Goal: Information Seeking & Learning: Learn about a topic

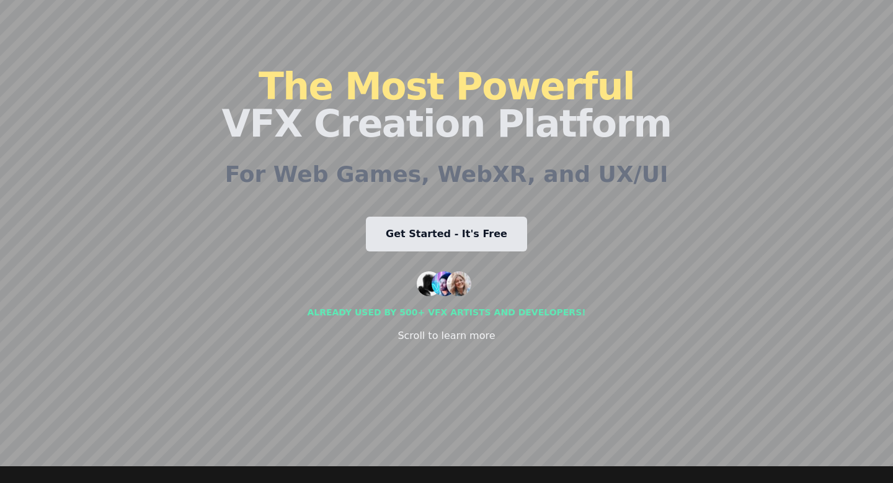
scroll to position [50, 0]
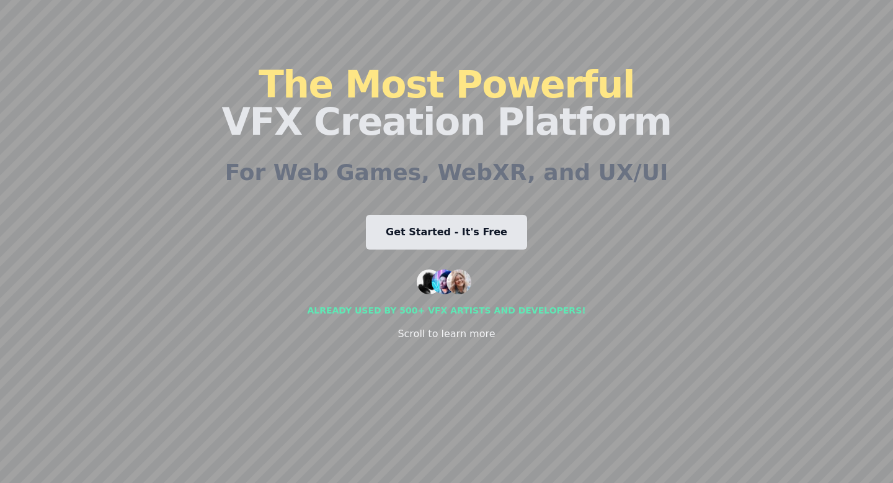
click at [454, 235] on link "Get Started - It's Free" at bounding box center [446, 232] width 161 height 35
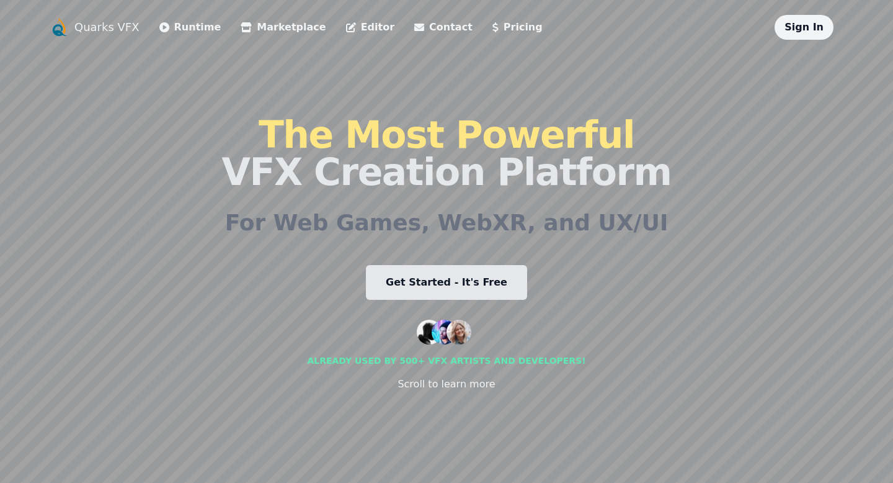
click at [298, 101] on div "The Most Powerful VFX Creation Platform For Web Games, WebXR, and UX/UI Get Sta…" at bounding box center [447, 254] width 450 height 428
click at [316, 247] on div "The Most Powerful VFX Creation Platform For Web Games, WebXR, and UX/UI Get Sta…" at bounding box center [447, 254] width 450 height 428
click at [263, 25] on link "Marketplace" at bounding box center [283, 27] width 85 height 15
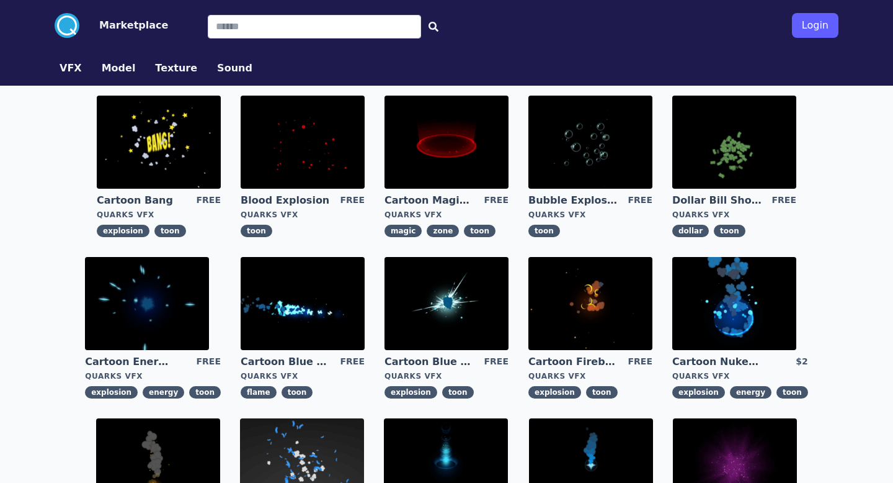
click at [465, 153] on img at bounding box center [447, 142] width 124 height 93
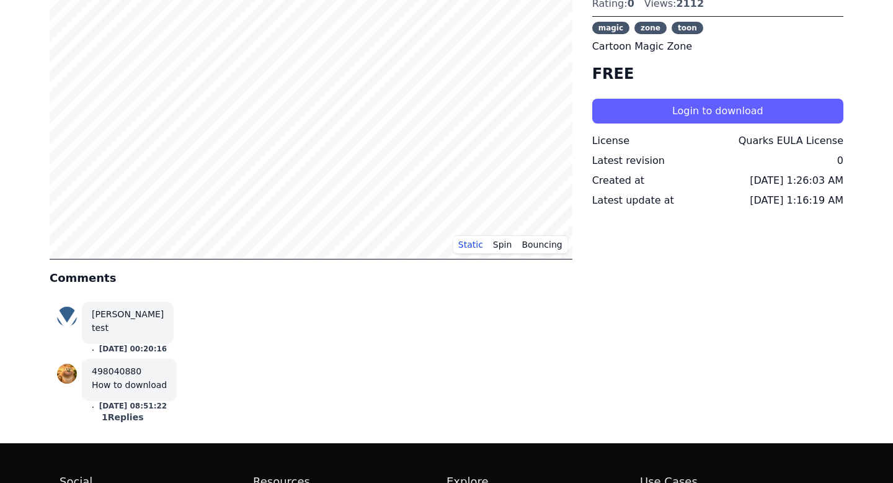
scroll to position [63, 0]
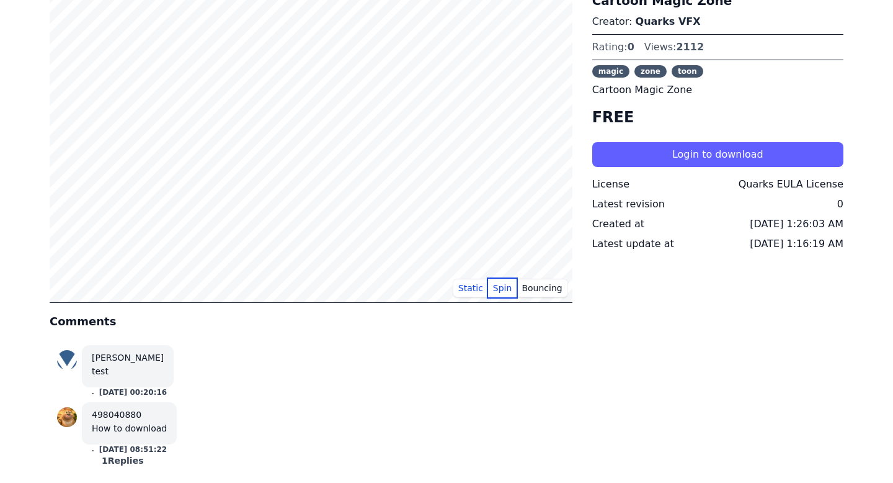
click at [505, 296] on button "Spin" at bounding box center [502, 288] width 29 height 19
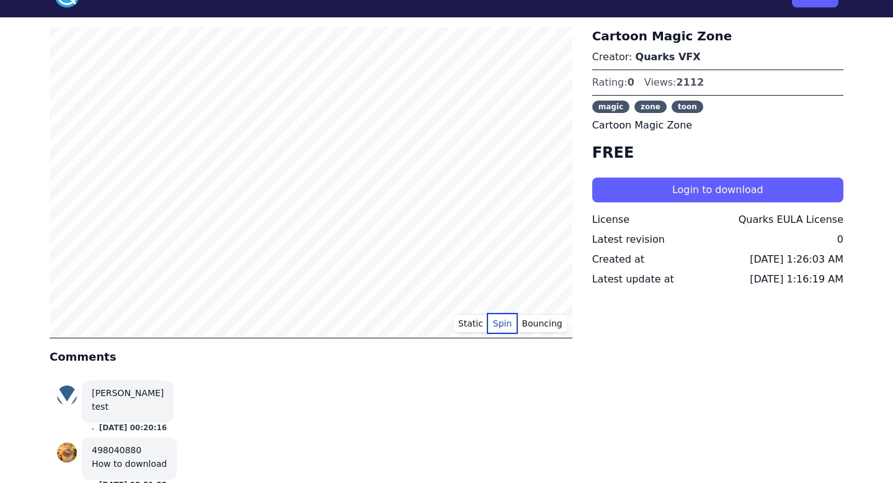
scroll to position [0, 0]
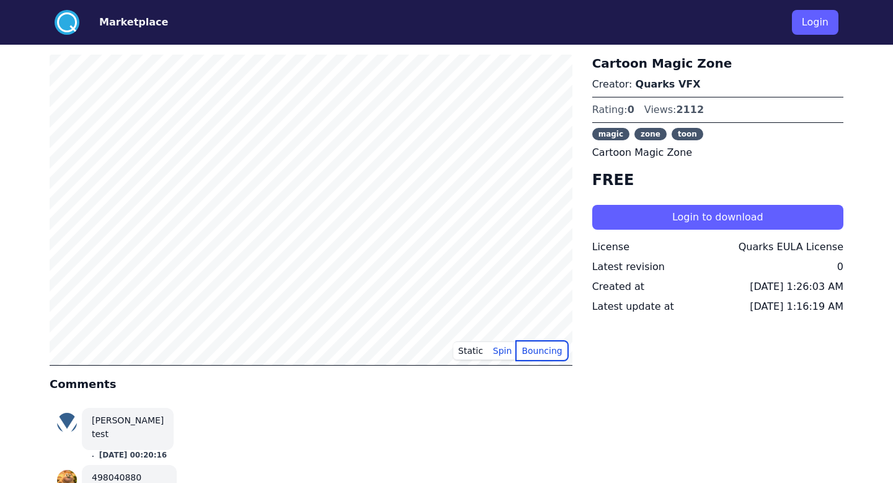
click at [530, 354] on button "Bouncing" at bounding box center [542, 350] width 50 height 19
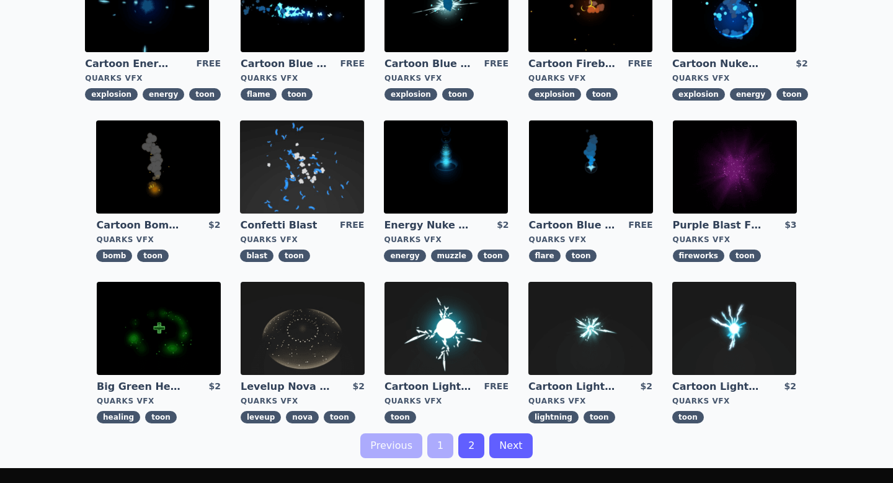
scroll to position [343, 0]
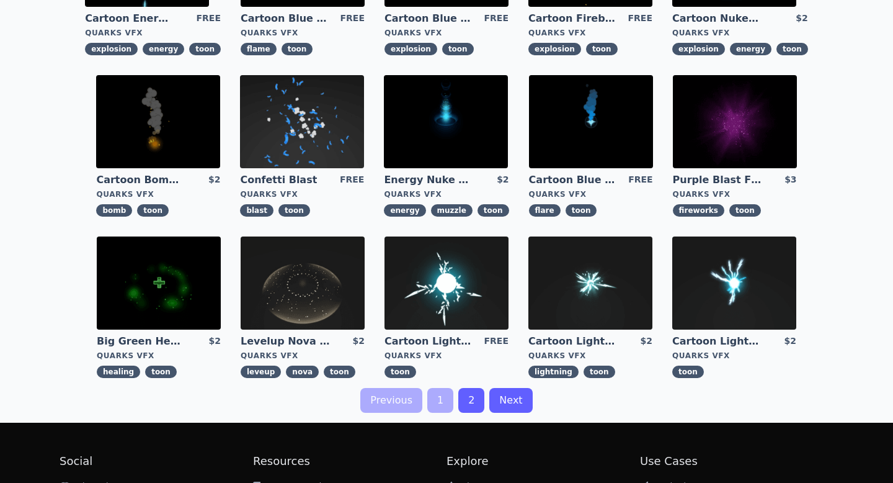
click at [311, 297] on img at bounding box center [303, 282] width 124 height 93
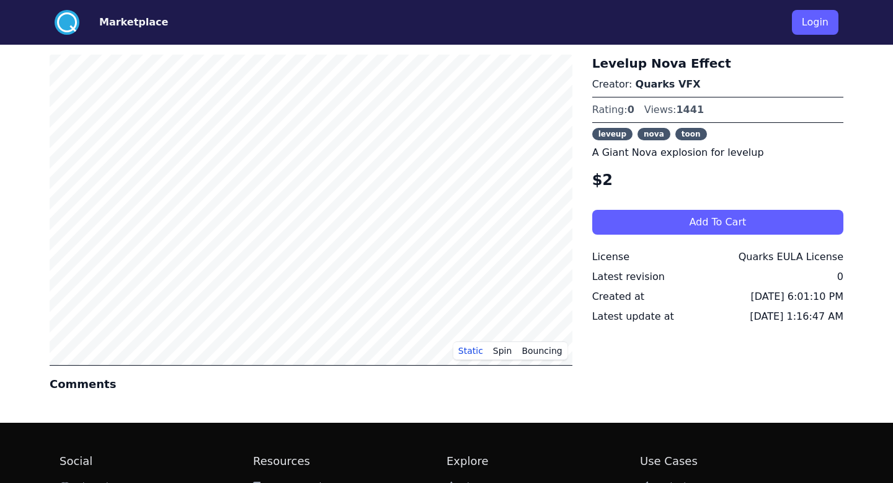
click at [380, 413] on div ".cls-1{fill:#fff;}.cls-2{fill:#29abe2;} Marketplace Login Static Spin Bouncing …" at bounding box center [446, 303] width 893 height 606
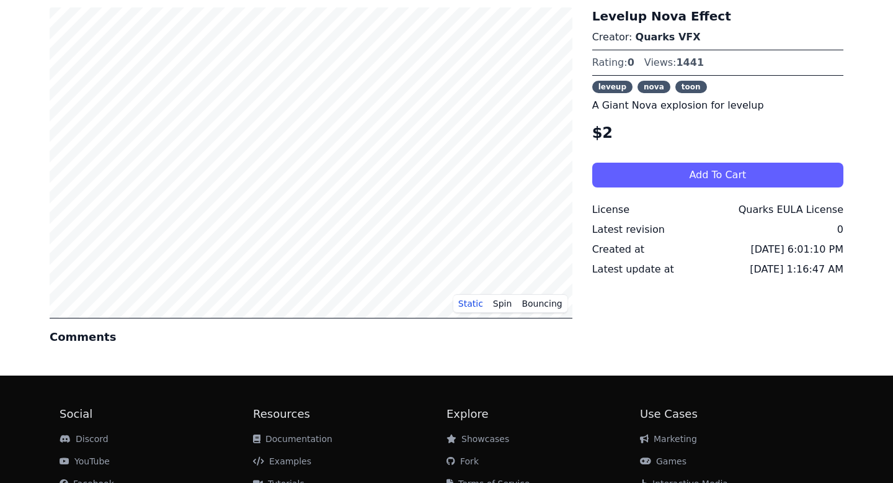
scroll to position [40, 0]
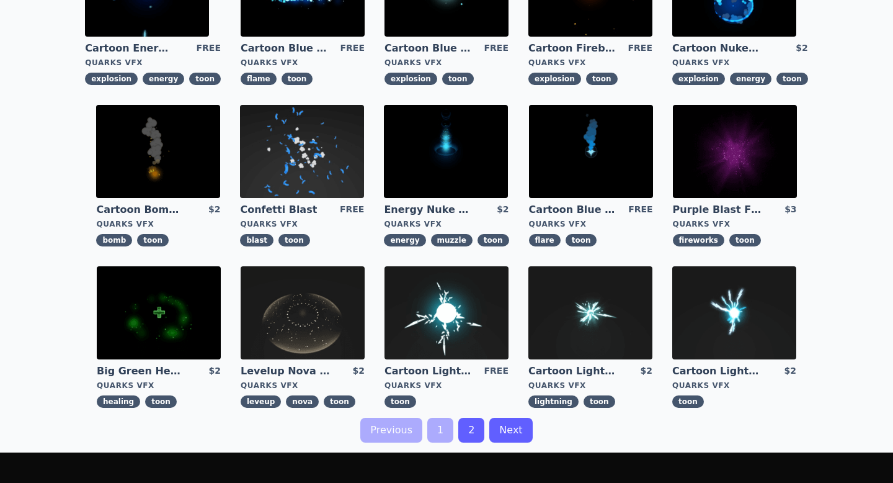
scroll to position [389, 0]
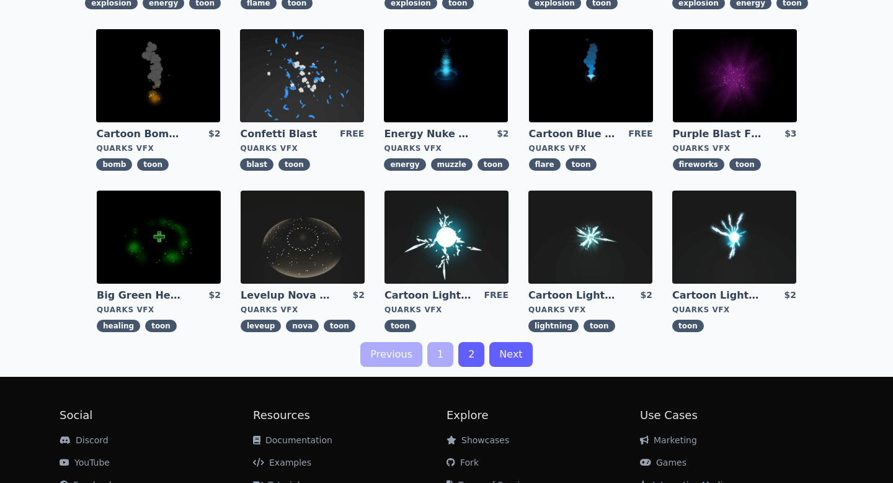
click at [472, 358] on link "2" at bounding box center [472, 354] width 26 height 25
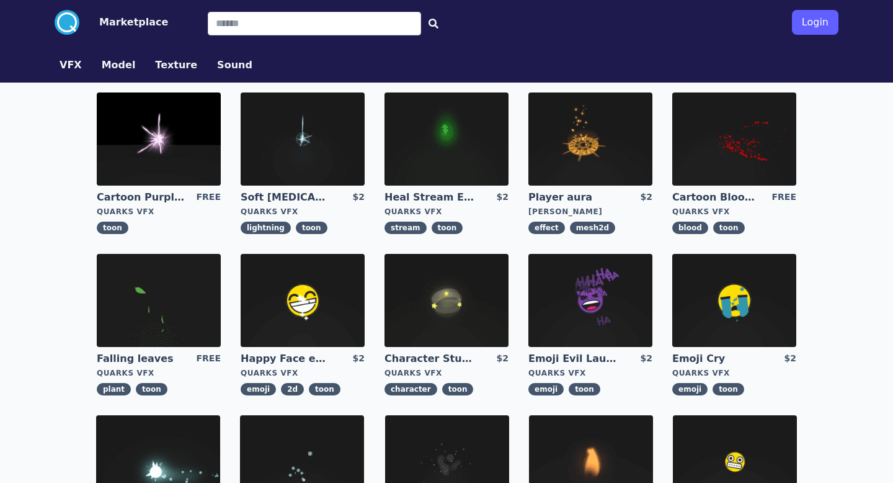
scroll to position [4, 0]
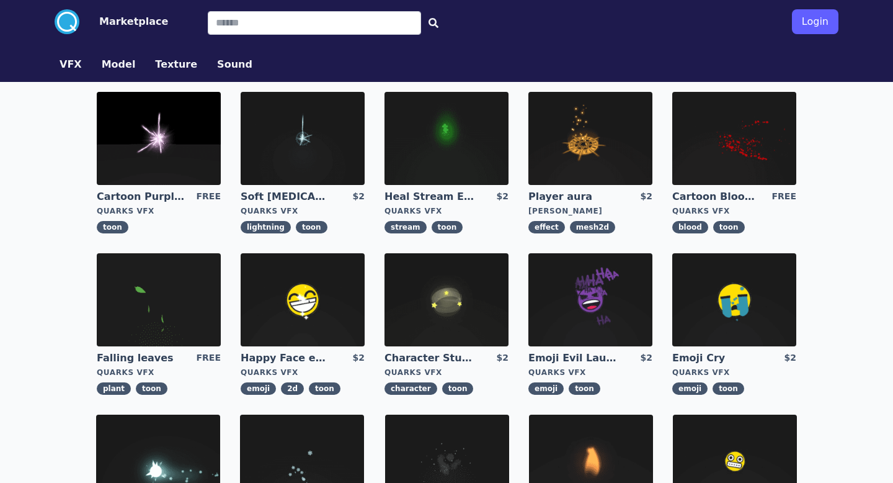
click at [592, 159] on img at bounding box center [591, 138] width 124 height 93
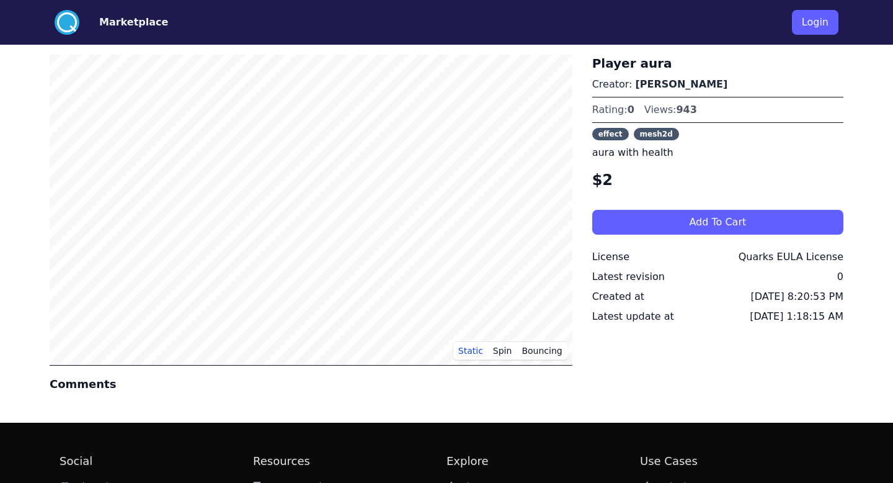
click at [638, 383] on div "Player aura Creator: Mariusz Rogowicz Rating: 0 Views: 943 effect mesh2d aura w…" at bounding box center [718, 234] width 251 height 358
click at [470, 351] on button "Static" at bounding box center [471, 350] width 35 height 19
click at [534, 347] on button "Bouncing" at bounding box center [542, 350] width 50 height 19
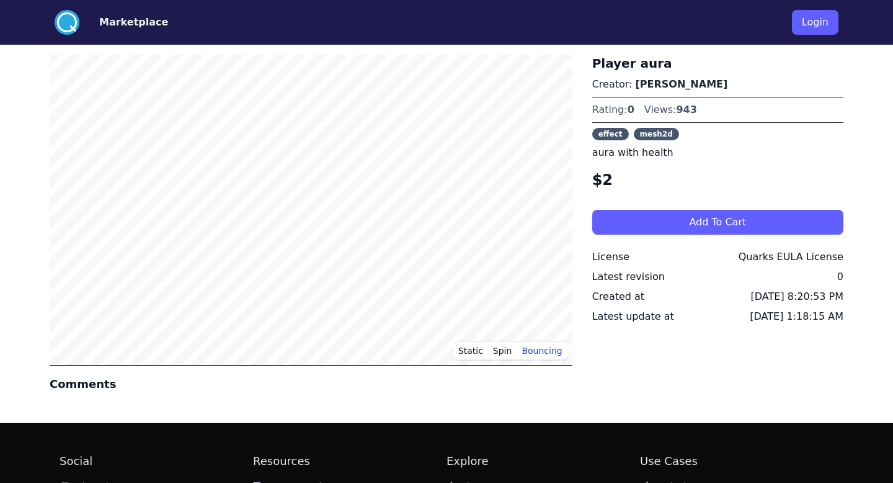
click at [523, 384] on h4 "Comments" at bounding box center [311, 383] width 523 height 17
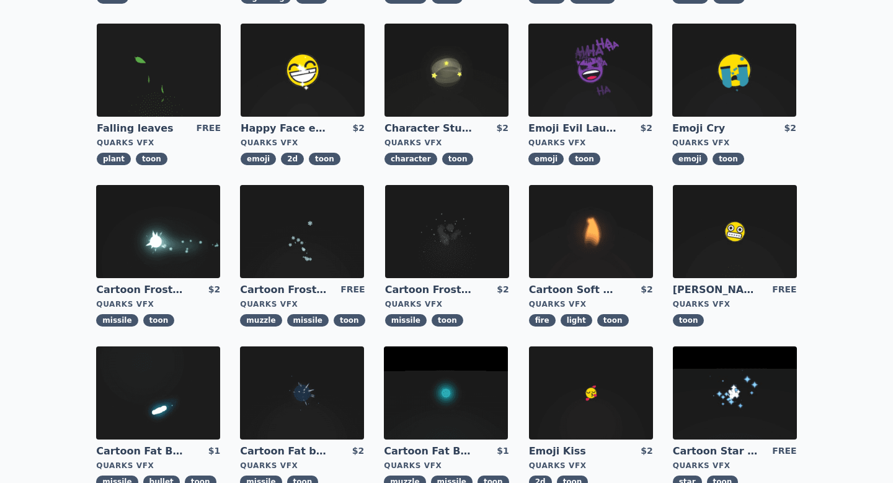
scroll to position [374, 0]
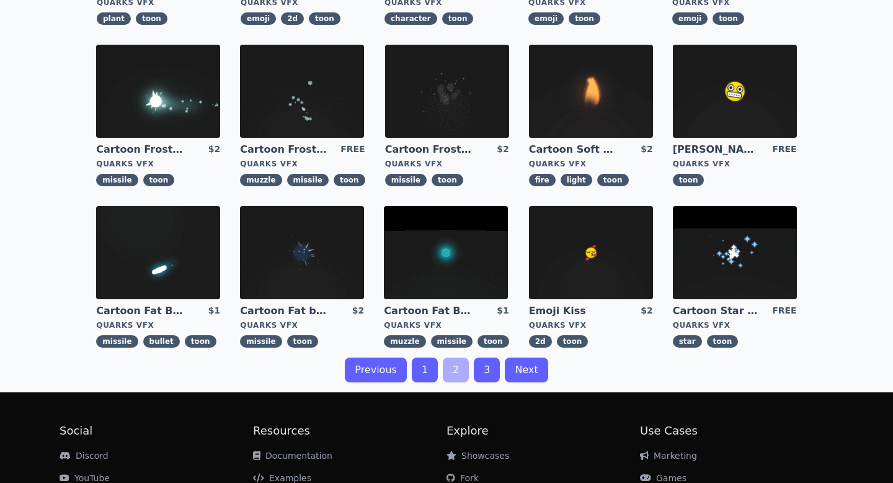
click at [489, 375] on link "3" at bounding box center [487, 369] width 26 height 25
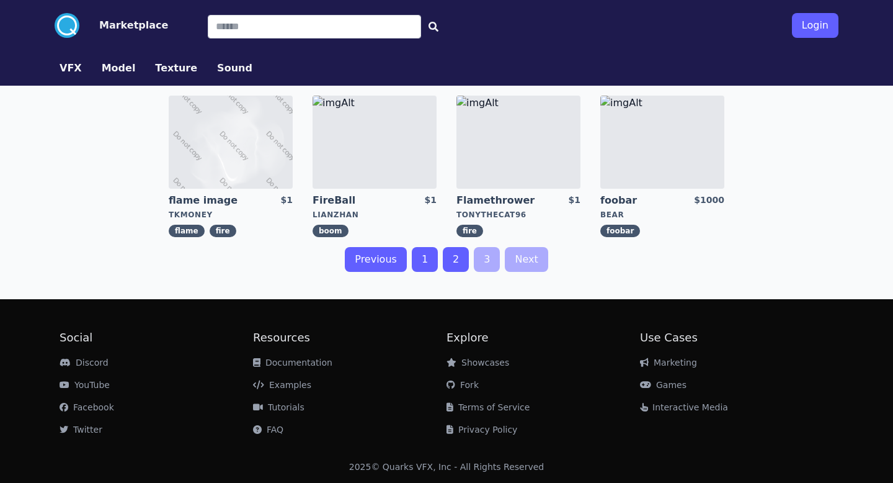
click at [550, 274] on div "flame image $1 tkmoney flame fire FireBall $1 LianZhan boom Flamethrower $1 ton…" at bounding box center [447, 188] width 794 height 204
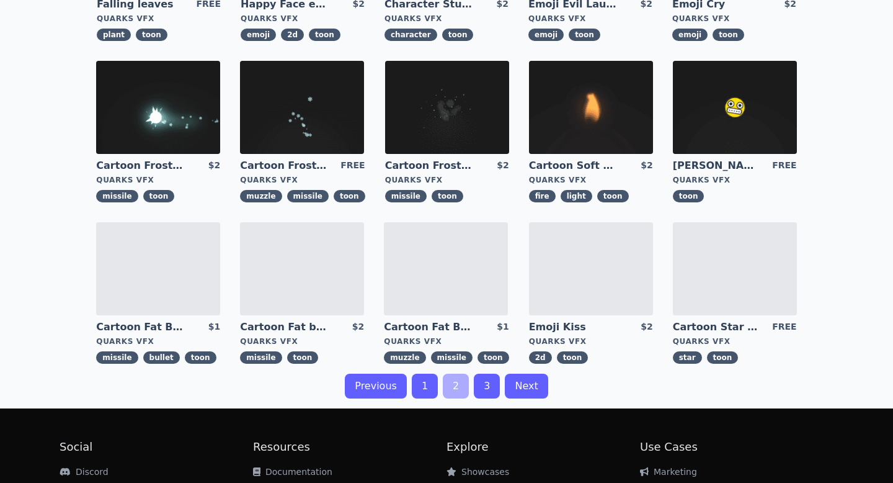
scroll to position [4, 0]
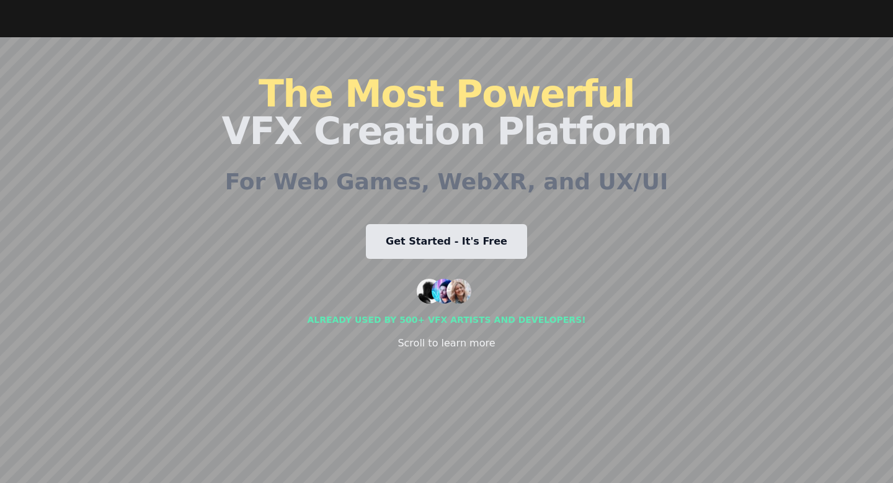
scroll to position [78, 0]
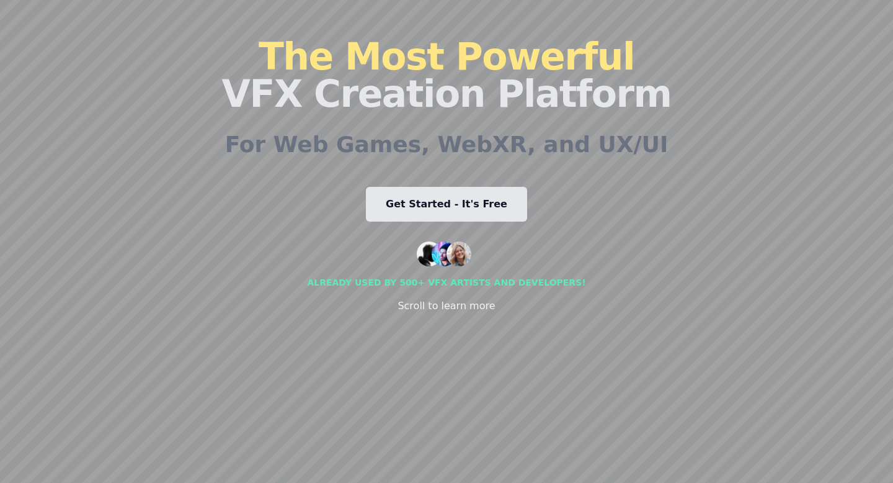
click at [466, 206] on link "Get Started - It's Free" at bounding box center [446, 204] width 161 height 35
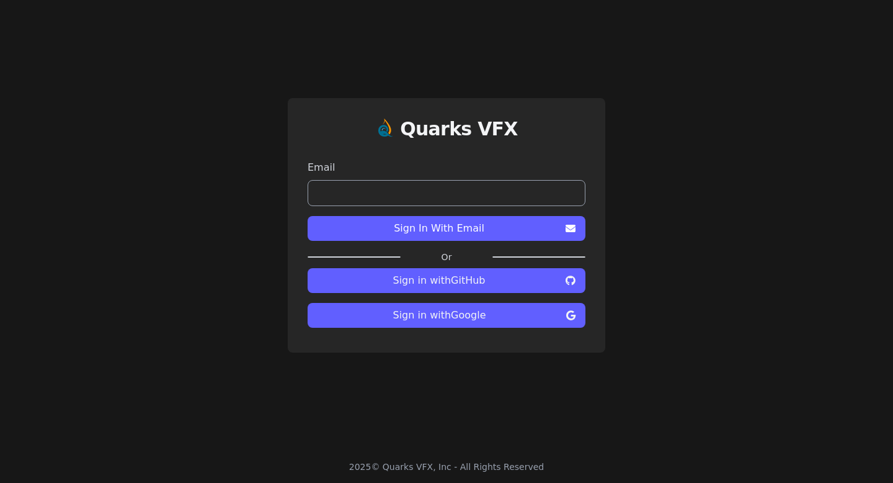
click at [477, 316] on span "Sign in with Google" at bounding box center [440, 315] width 244 height 15
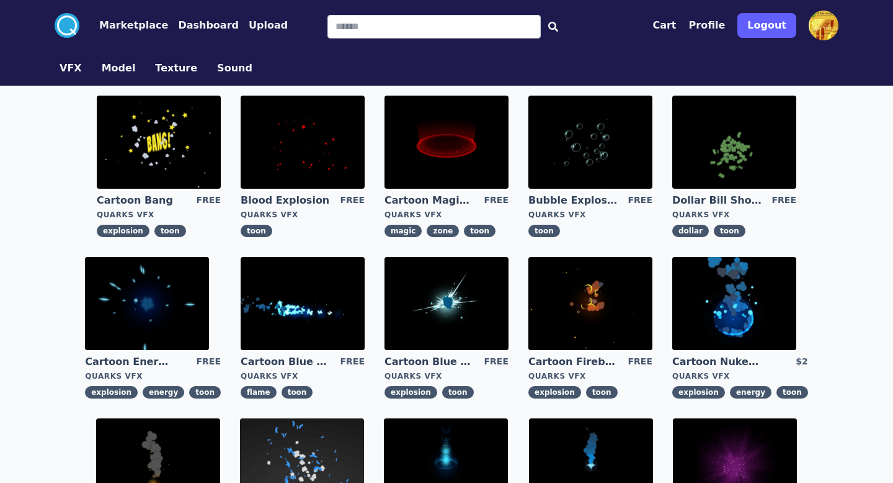
click at [78, 35] on icon ".cls-1{fill:#fff;}.cls-2{fill:#29abe2;}" at bounding box center [67, 25] width 25 height 25
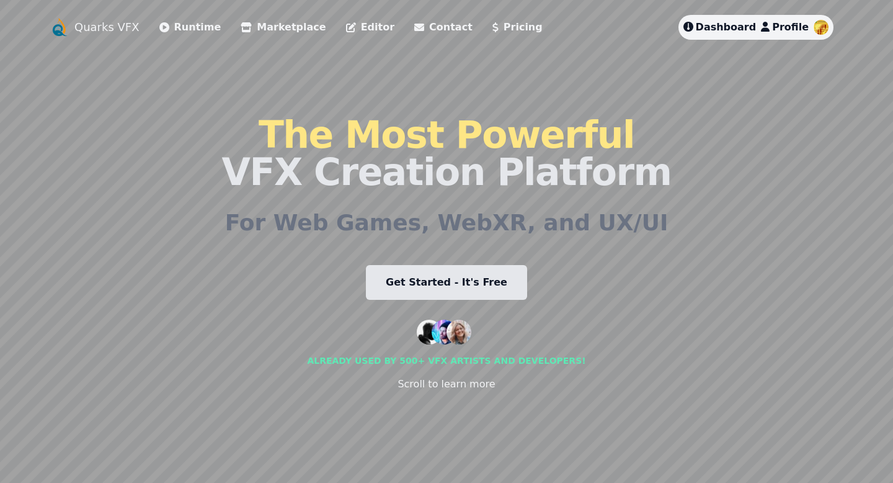
click at [285, 84] on div "The Most Powerful VFX Creation Platform For Web Games, WebXR, and UX/UI Get Sta…" at bounding box center [447, 254] width 450 height 428
click at [176, 28] on link "Runtime" at bounding box center [190, 27] width 62 height 15
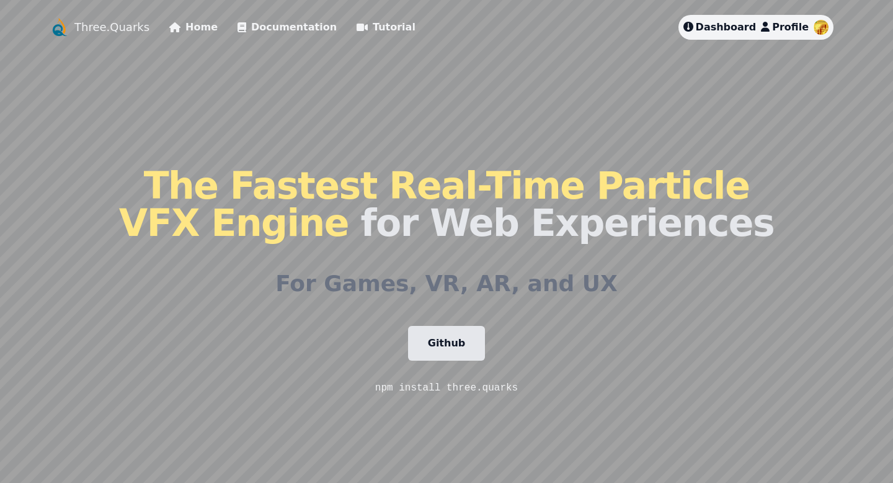
click at [462, 353] on link "Github" at bounding box center [447, 343] width 78 height 35
click at [273, 29] on link "Documentation" at bounding box center [287, 27] width 99 height 15
